Goal: Task Accomplishment & Management: Complete application form

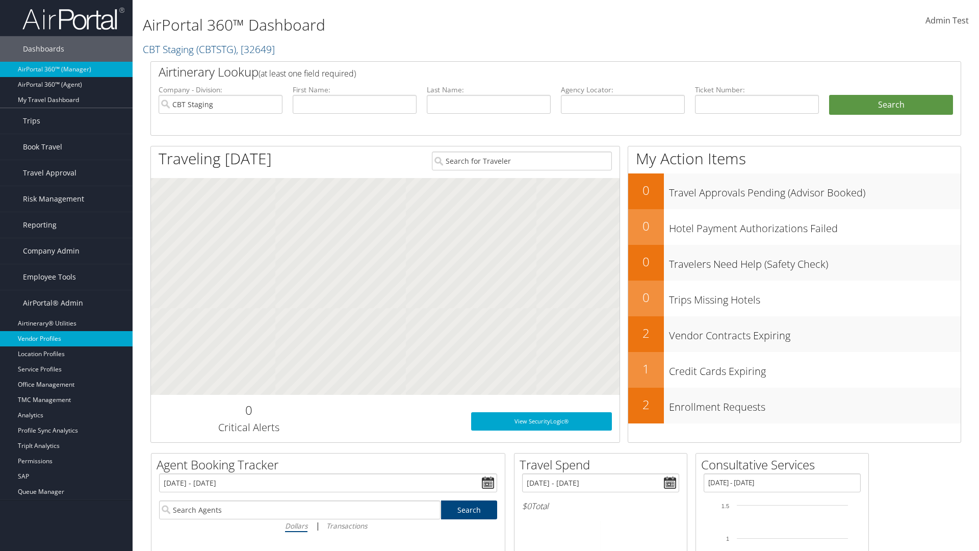
click at [66, 339] on link "Vendor Profiles" at bounding box center [66, 338] width 133 height 15
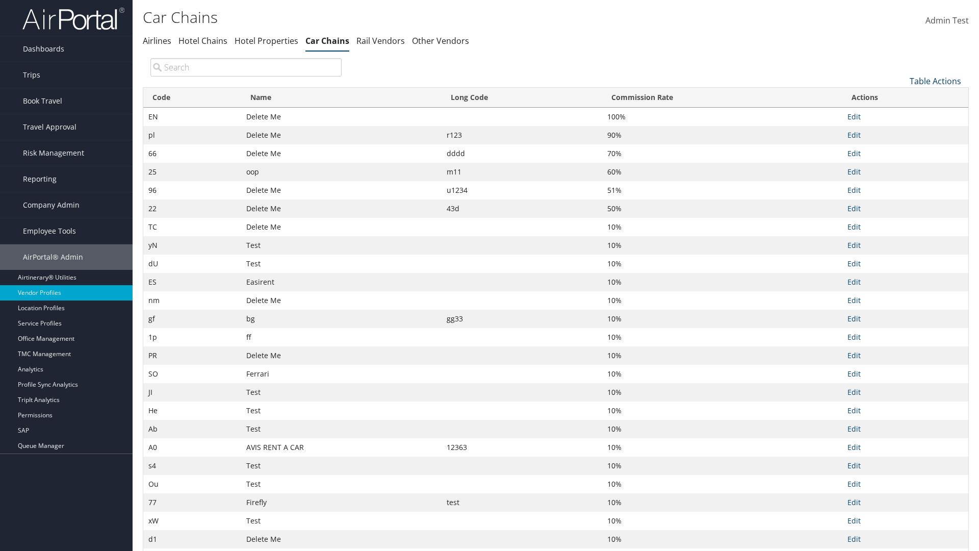
click at [935, 81] on link "Table Actions" at bounding box center [936, 80] width 52 height 11
click at [901, 96] on link "New Record" at bounding box center [901, 96] width 134 height 17
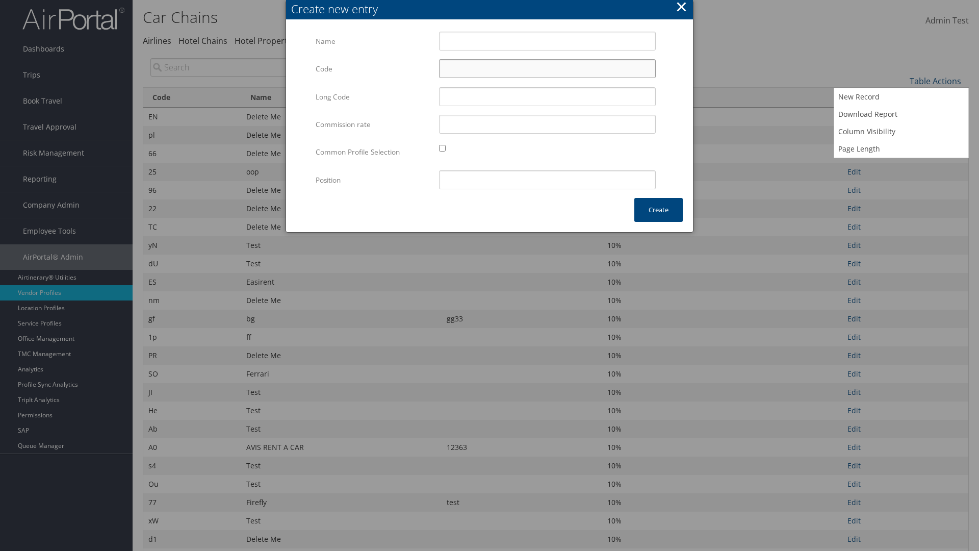
click at [547, 68] on input "Code" at bounding box center [547, 68] width 217 height 19
type input ",B"
click at [547, 41] on input "Test" at bounding box center [547, 41] width 217 height 19
type input "Test"
type input "test"
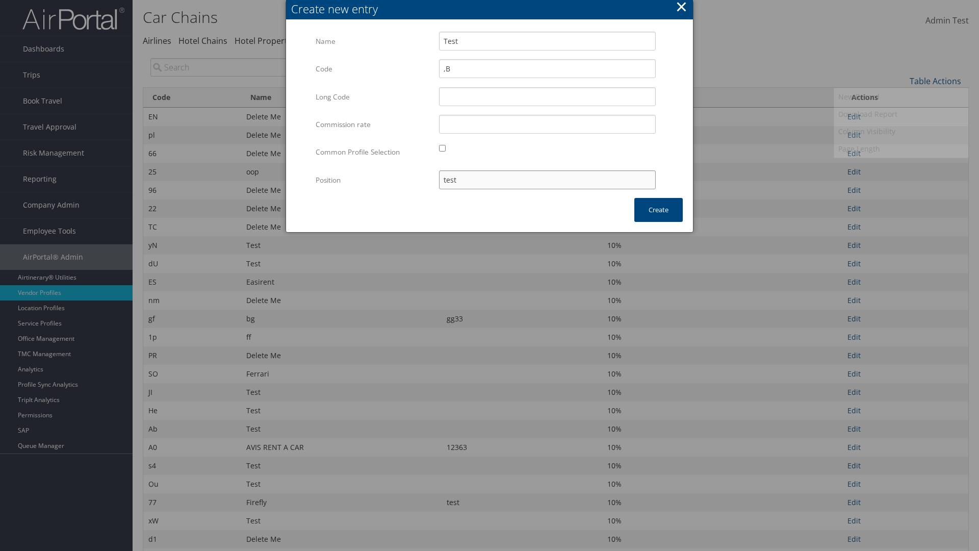
type input ",B"
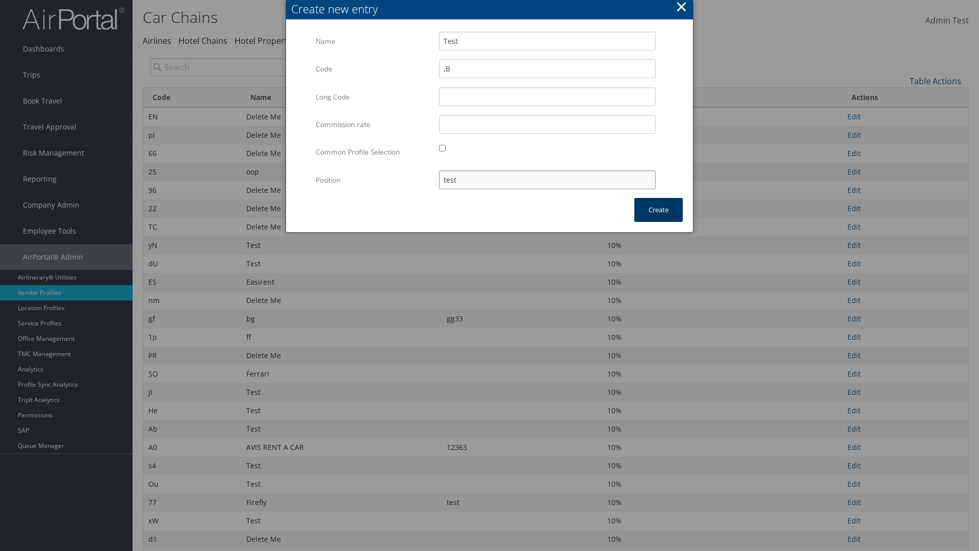
type input "test"
click at [658, 210] on button "Create" at bounding box center [658, 210] width 48 height 24
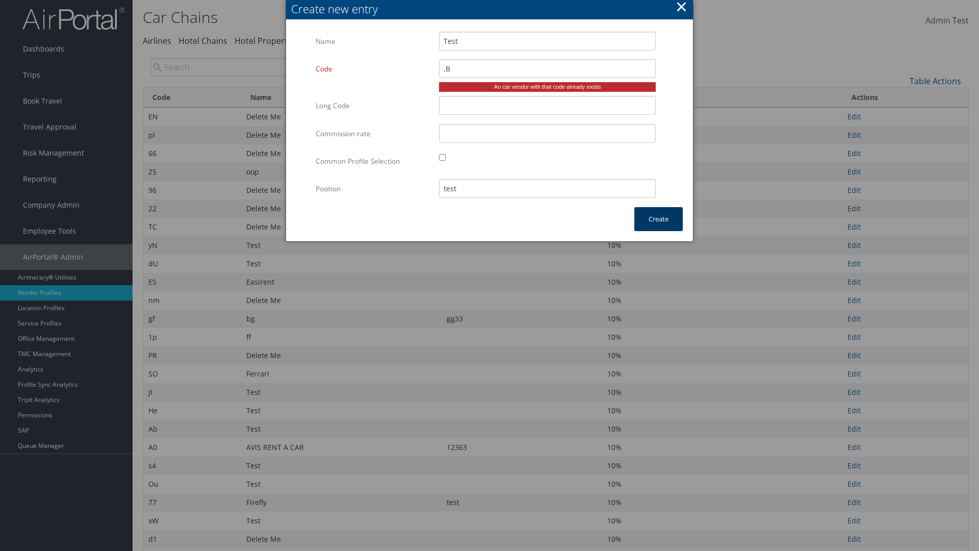
type input "Test"
